Goal: Information Seeking & Learning: Check status

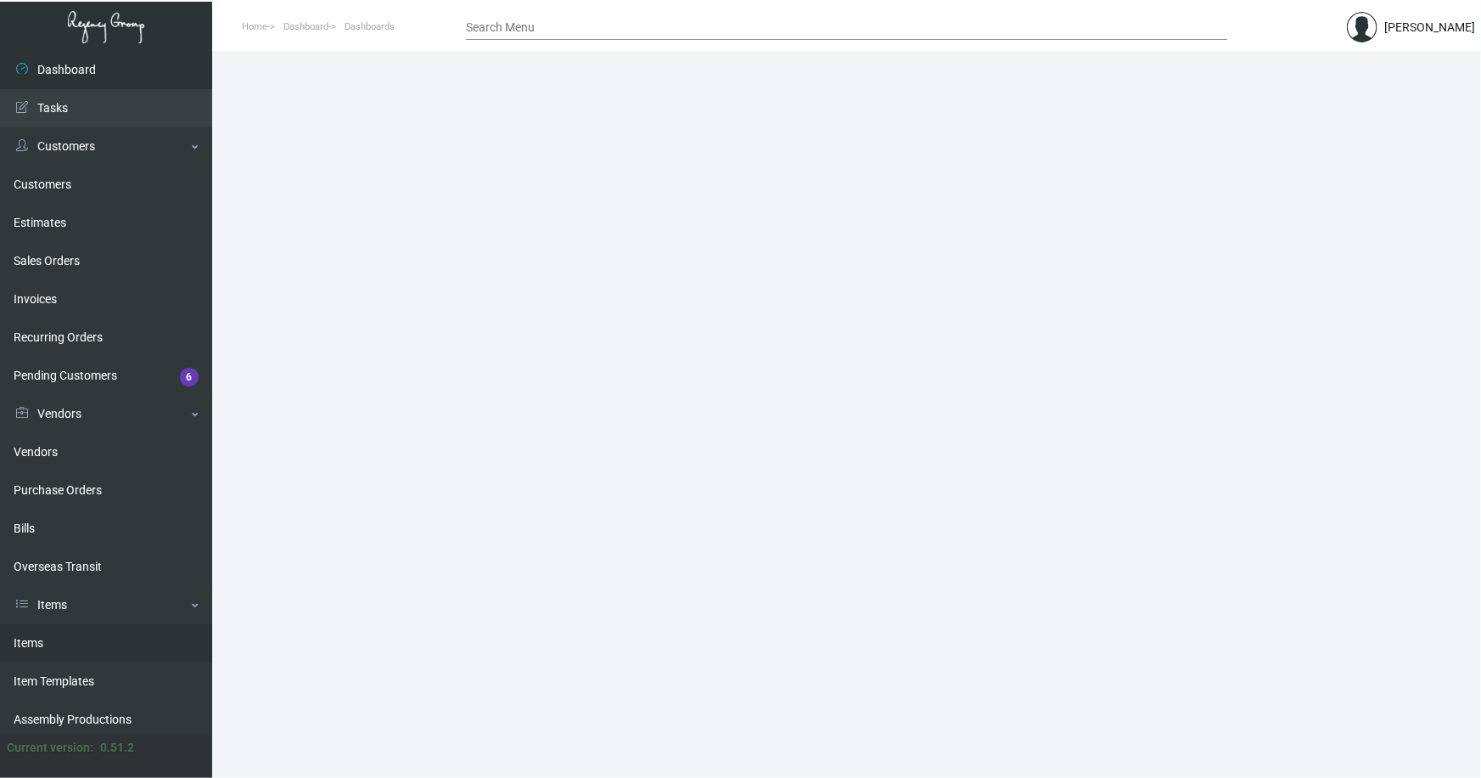
click at [25, 638] on link "Items" at bounding box center [106, 643] width 212 height 38
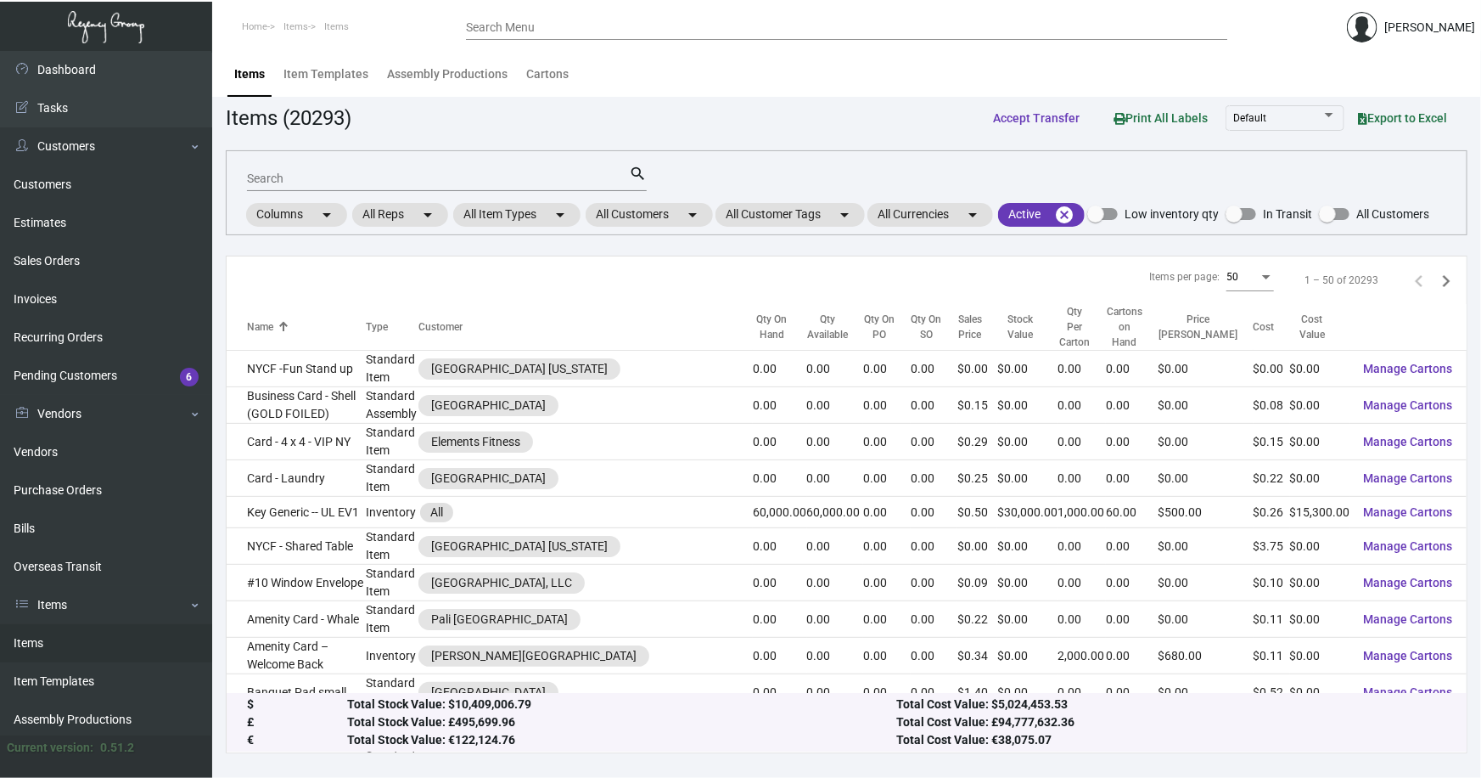
click at [311, 178] on input "Search" at bounding box center [438, 179] width 382 height 14
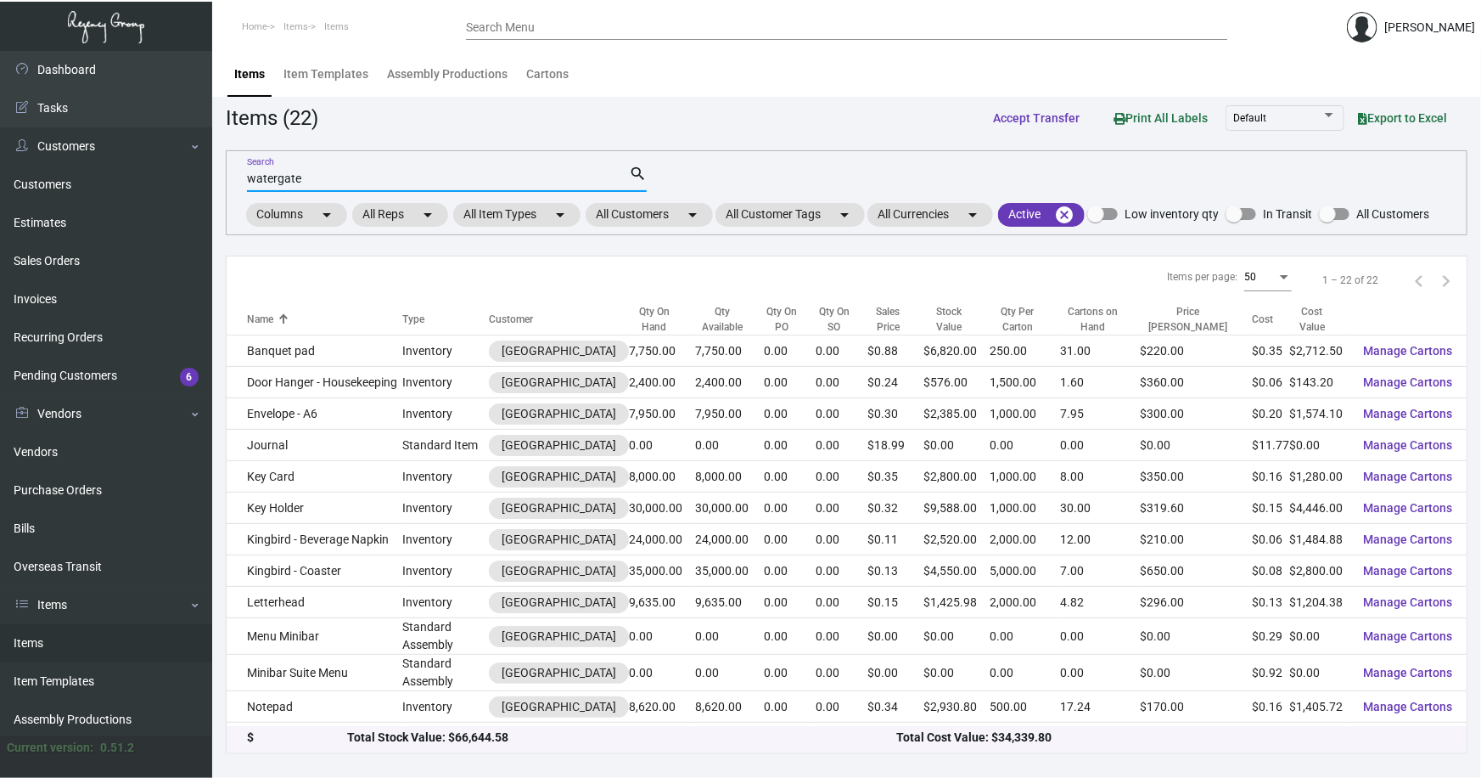
type input "watergate"
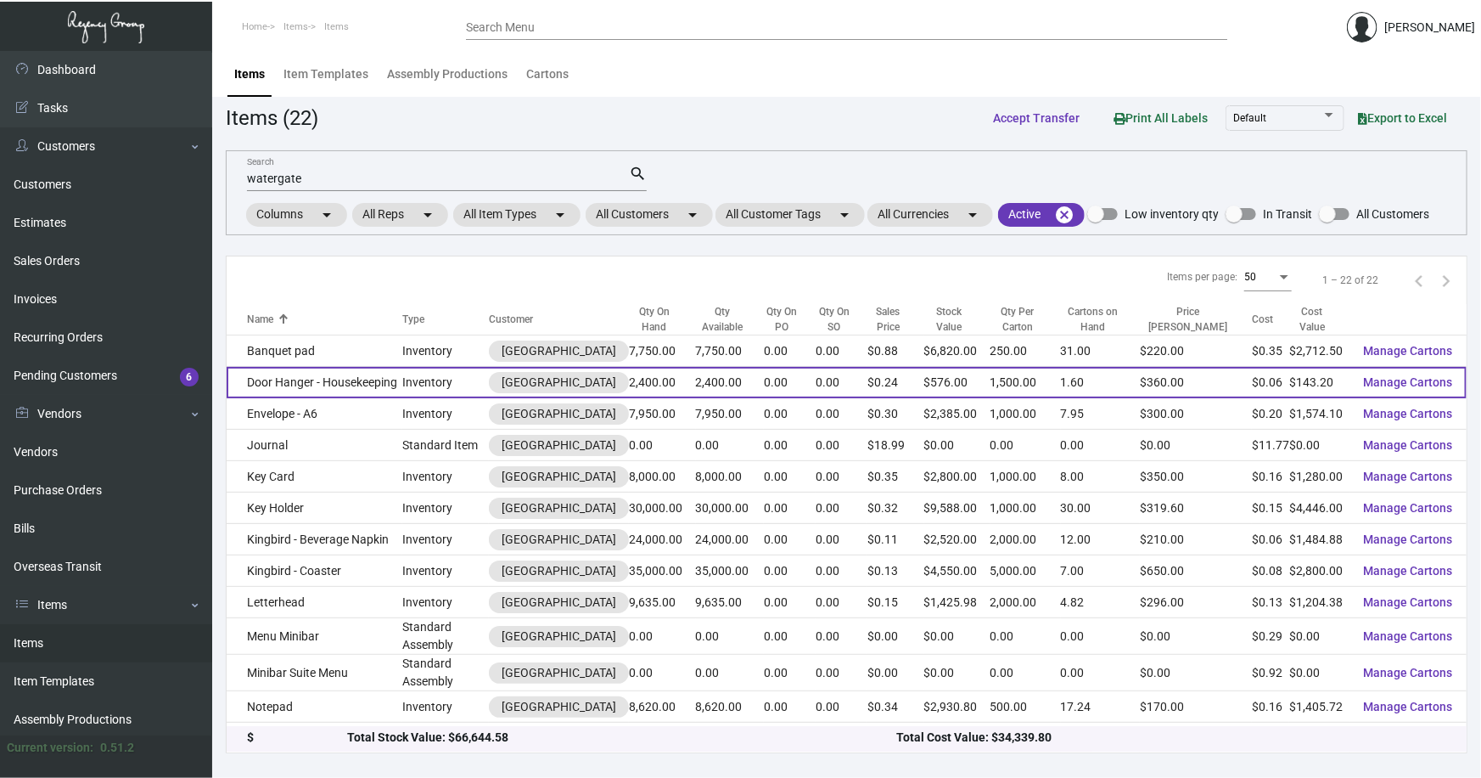
click at [388, 374] on td "Door Hanger - Housekeeping" at bounding box center [315, 382] width 176 height 31
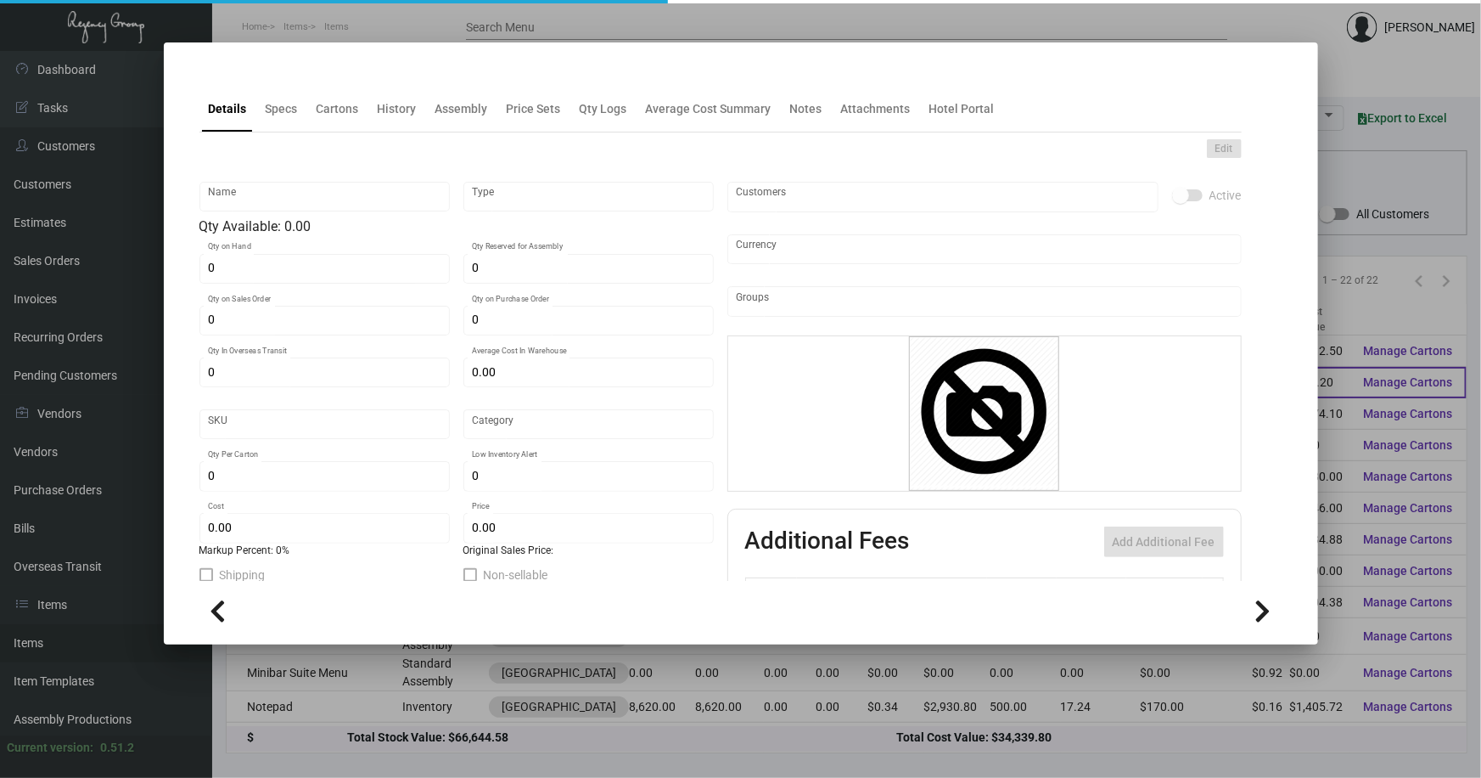
type input "Door Hanger - Housekeeping"
type input "Inventory"
type input "2,400"
type input "$ 0.10926"
type input "Standard"
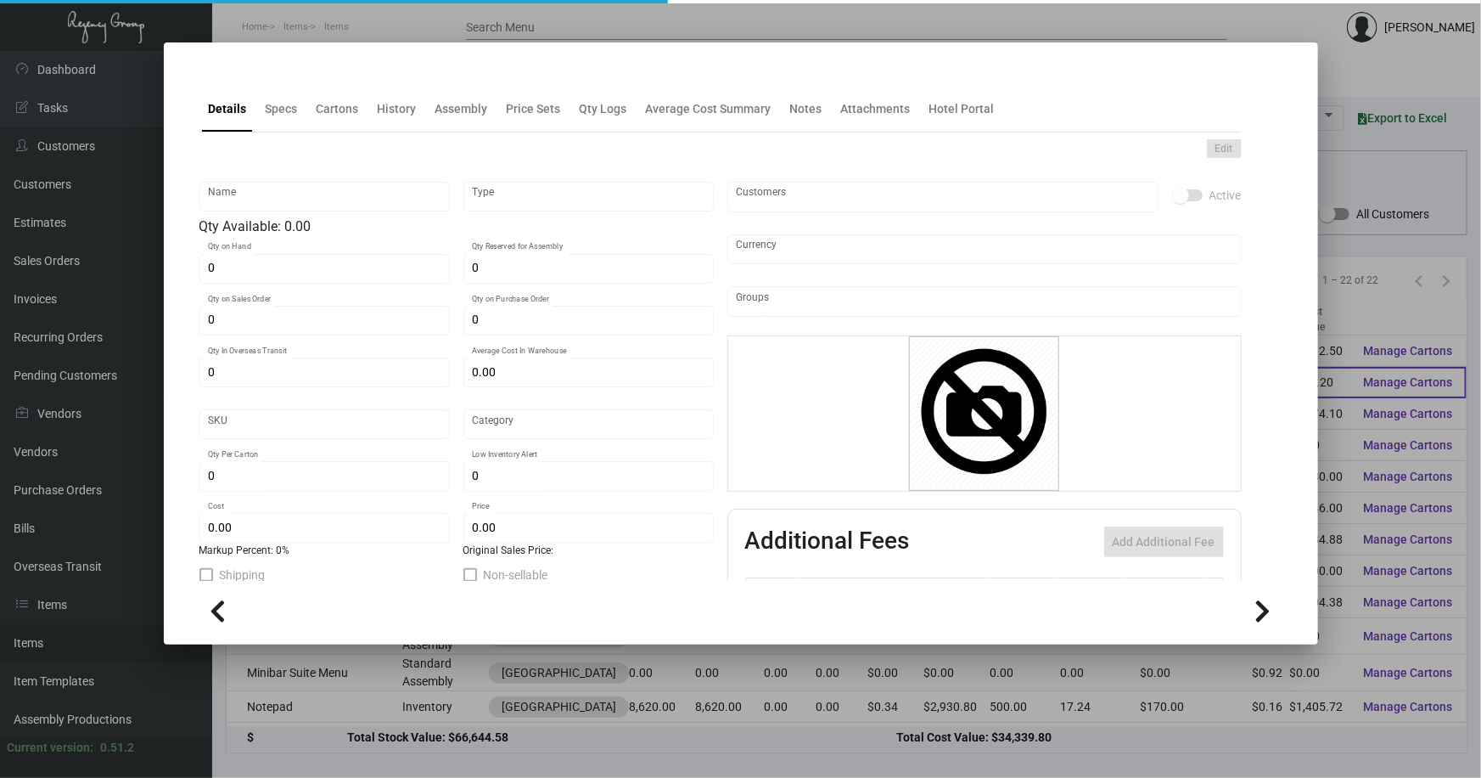
type input "1,500"
type input "$ 0.05967"
type input "$ 0.24"
checkbox input "true"
type input "United States Dollar $"
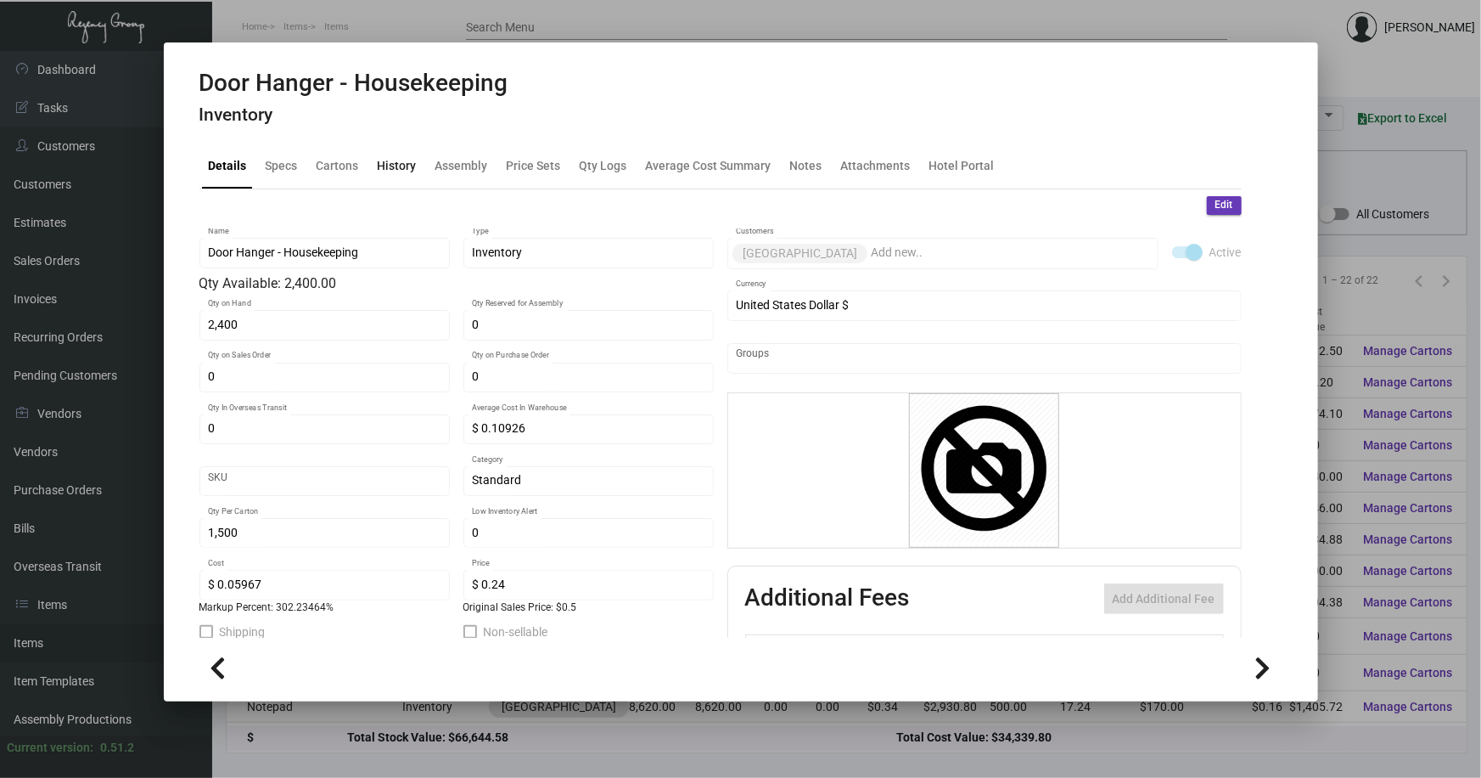
click at [396, 167] on div "History" at bounding box center [397, 165] width 39 height 18
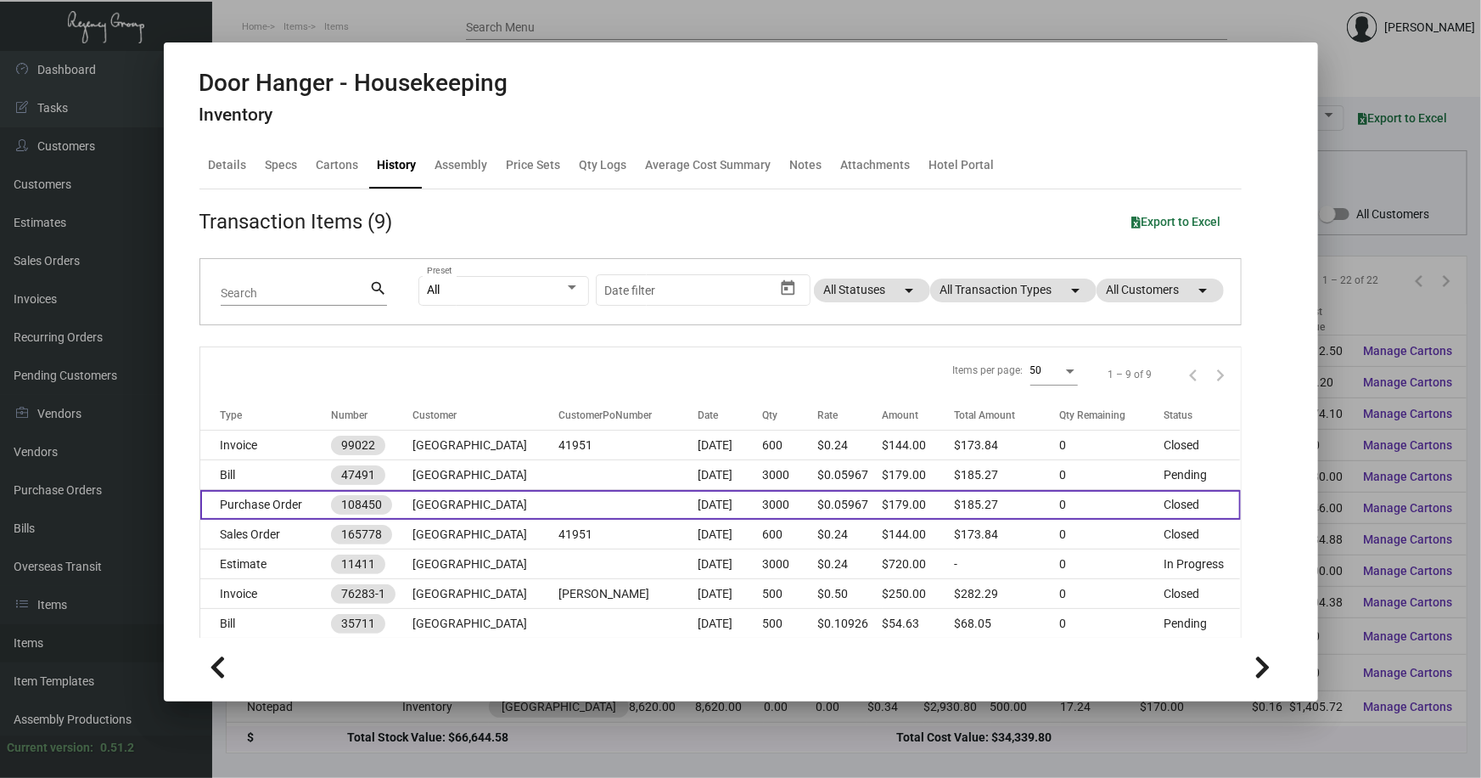
click at [559, 499] on td at bounding box center [628, 505] width 138 height 30
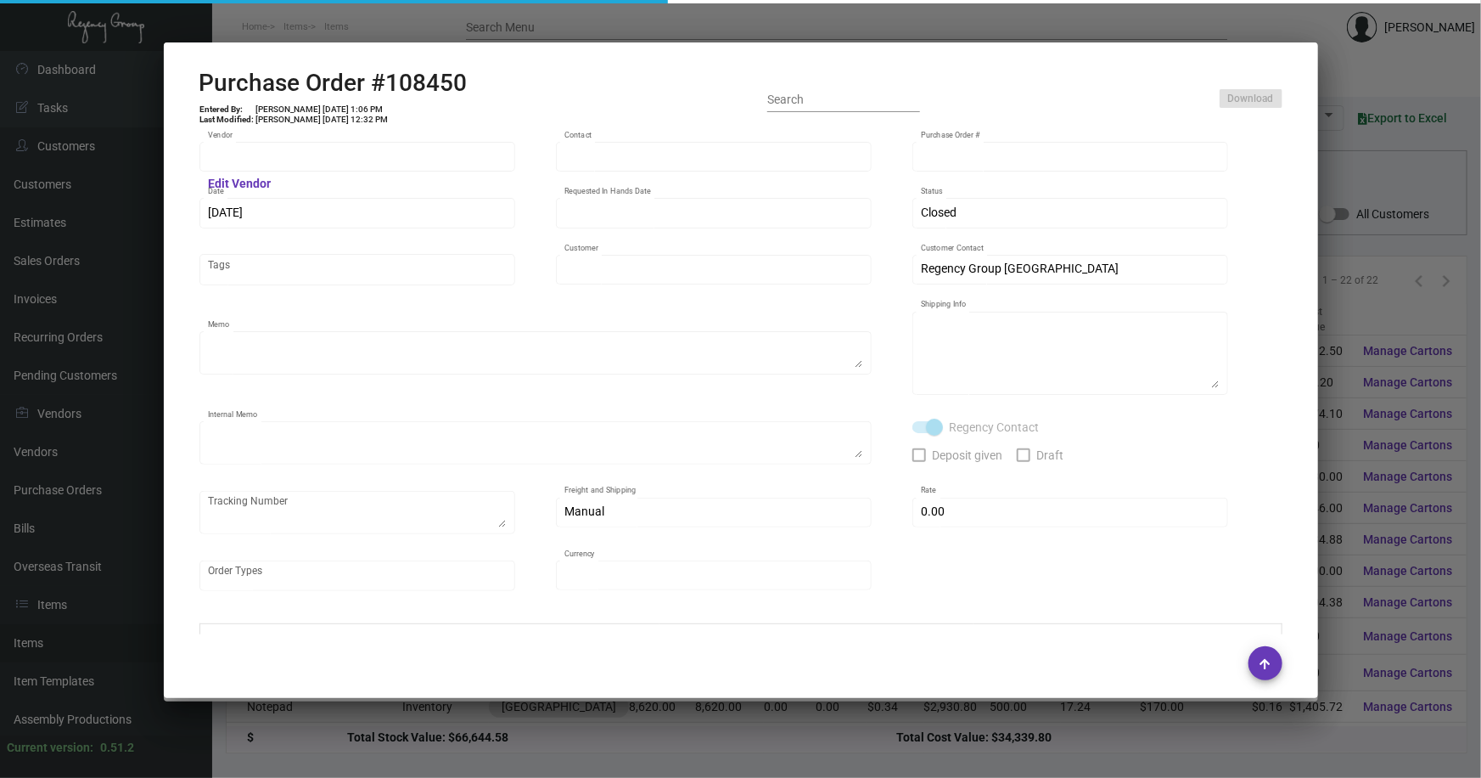
type input "4 Over"
type input "108450"
type input "[DATE]"
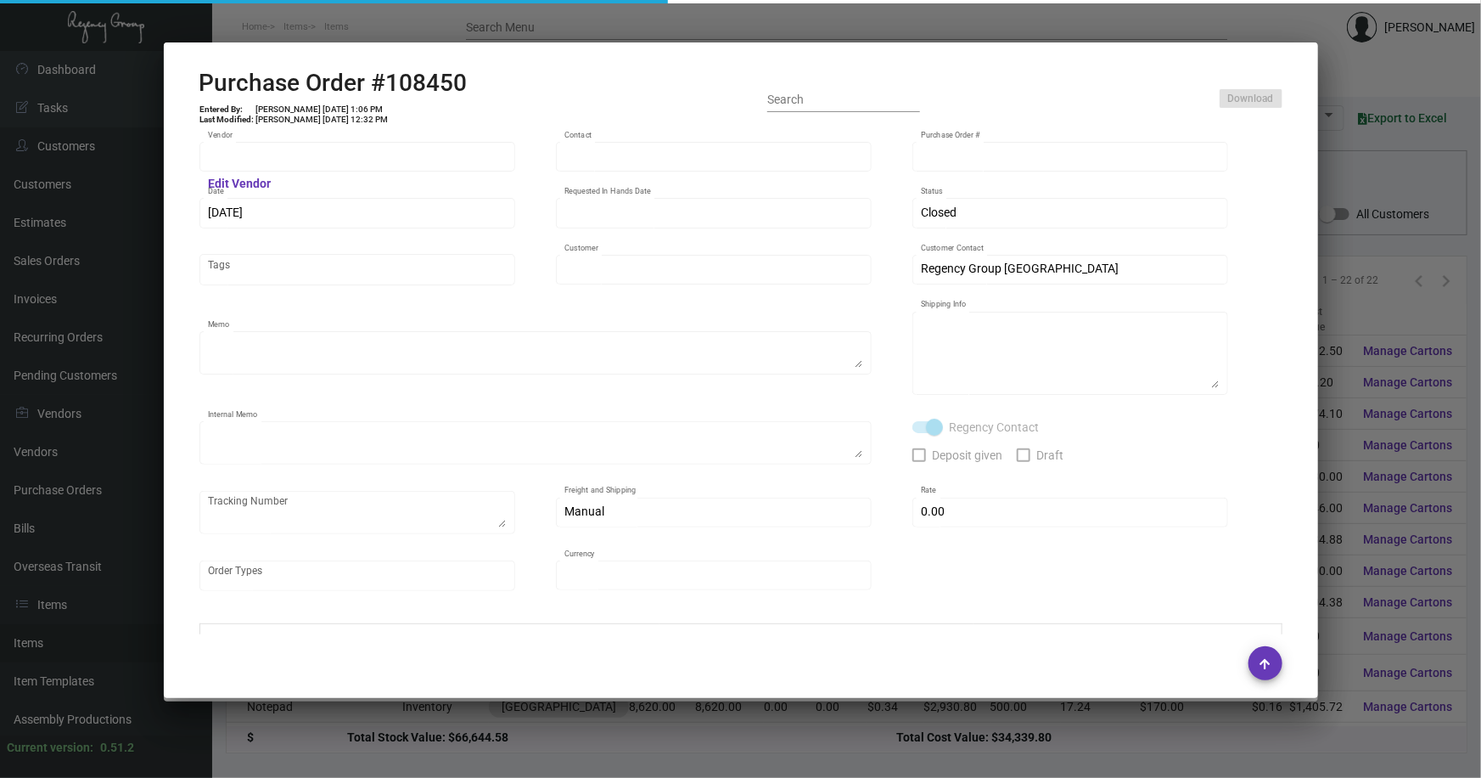
type input "[GEOGRAPHIC_DATA]"
type textarea "E5000110385/008722553 / New estimate - E5000113592 We will use E5000110385 as t…"
type textarea "Regency Group NJ - [PERSON_NAME] [STREET_ADDRESS]"
type textarea "11/21 - Order Processed/Requested Art to send print files. 11/25 - Followed up …"
checkbox input "true"
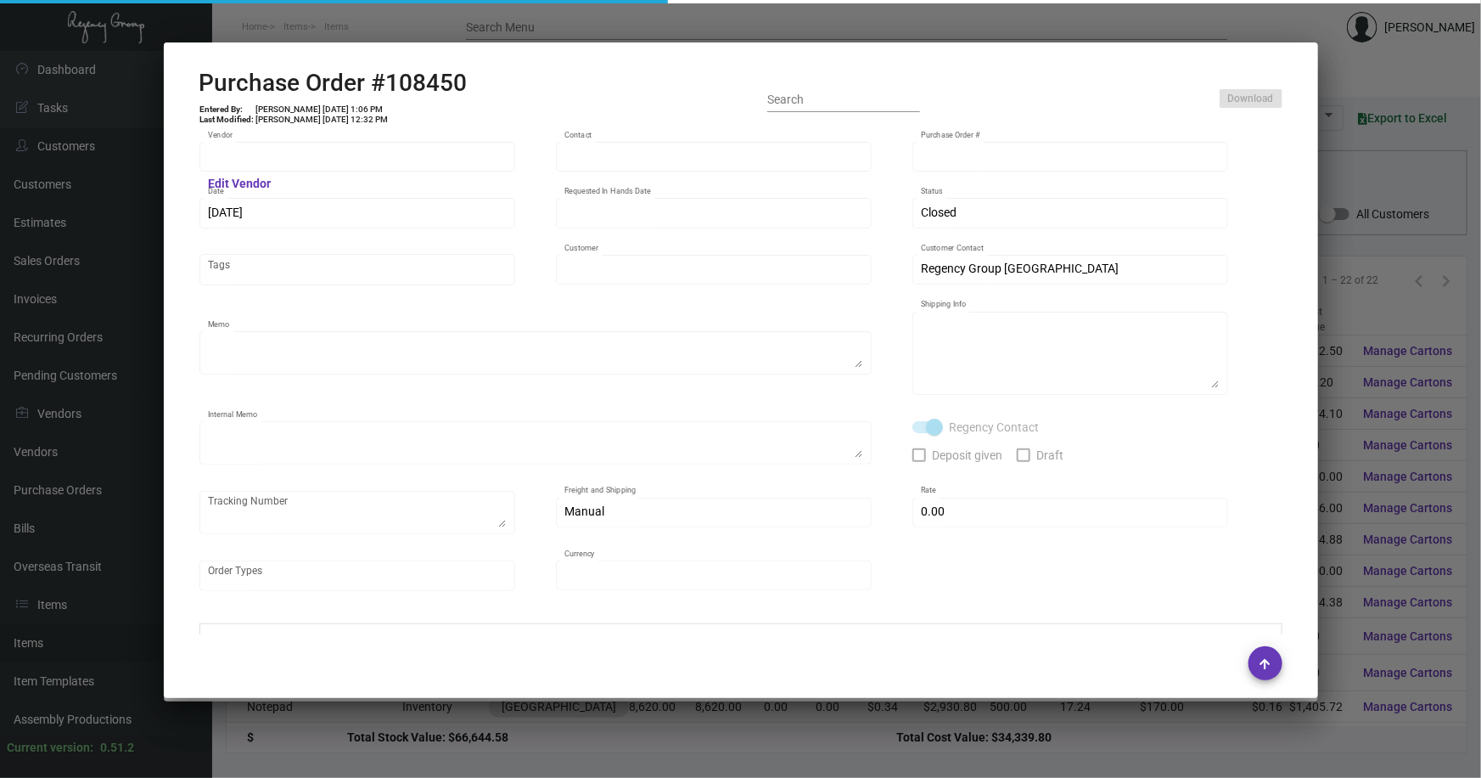
type input "$ 0.00"
type input "United States Dollar $"
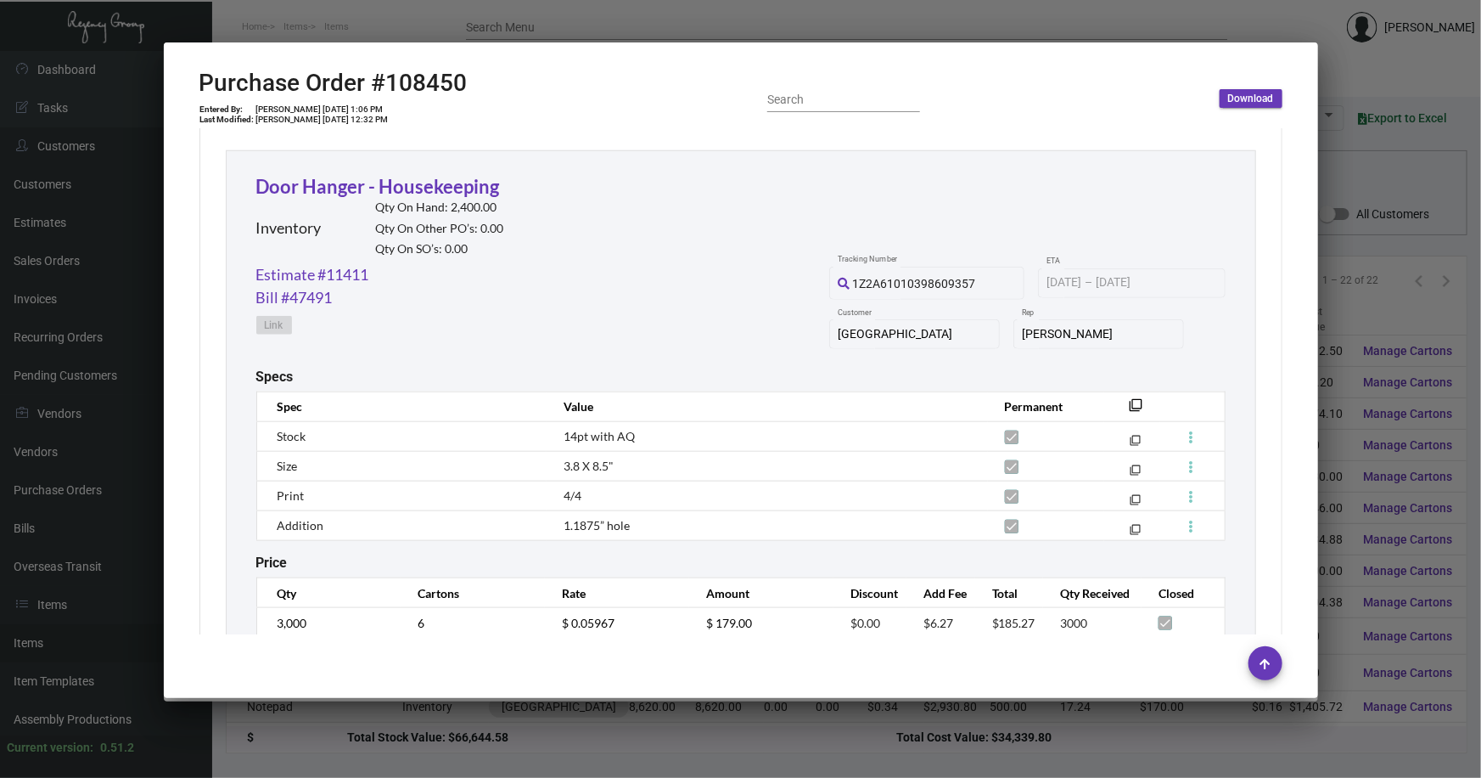
scroll to position [830, 0]
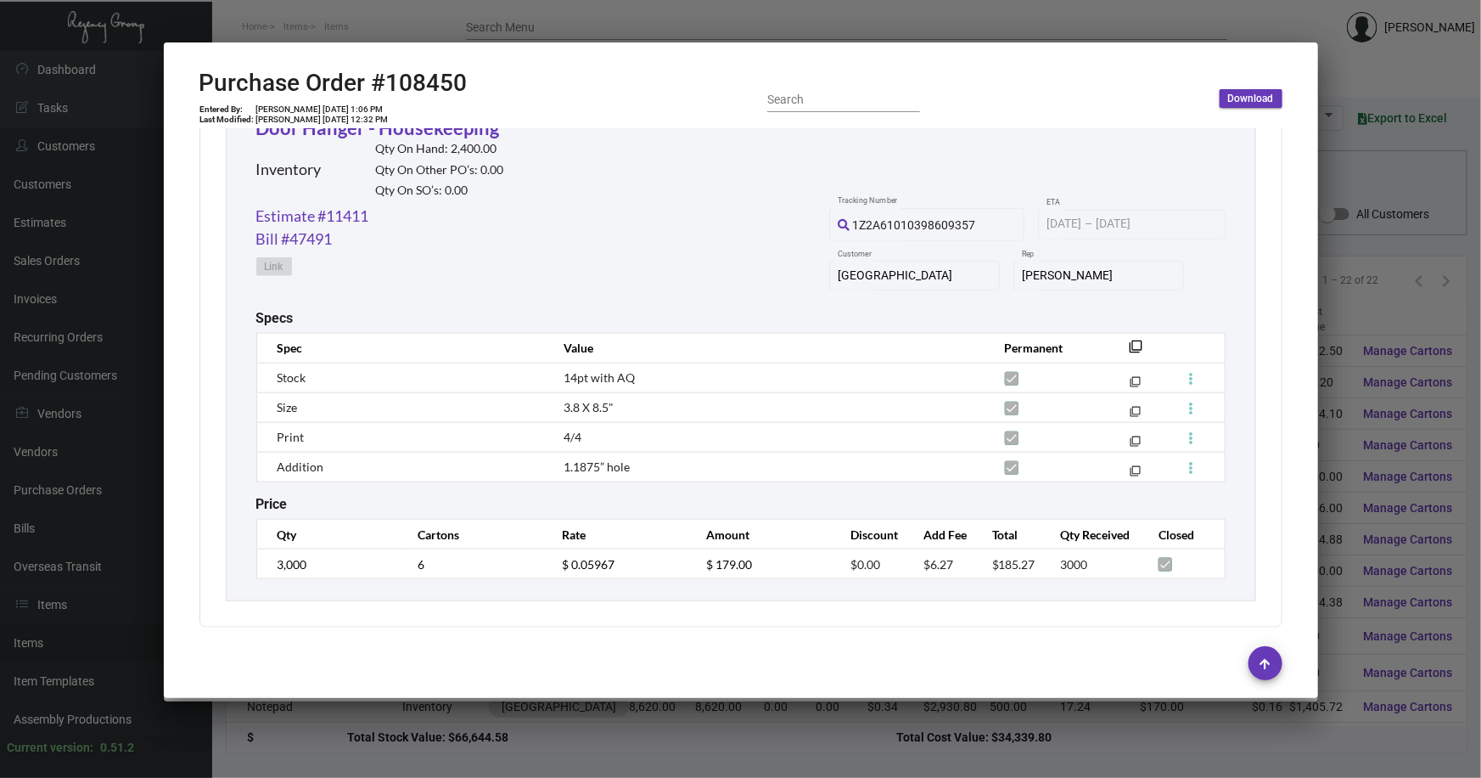
click at [1384, 192] on div at bounding box center [740, 389] width 1481 height 778
